Goal: Find specific page/section: Find specific page/section

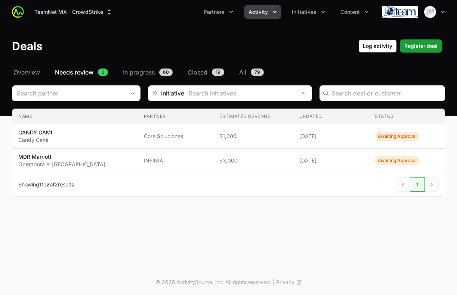
click at [71, 79] on div "Select a tab Overview Needs review In progress Closed All Overview Needs review…" at bounding box center [228, 141] width 457 height 147
click at [28, 74] on span "Overview" at bounding box center [26, 72] width 27 height 9
